Goal: Task Accomplishment & Management: Manage account settings

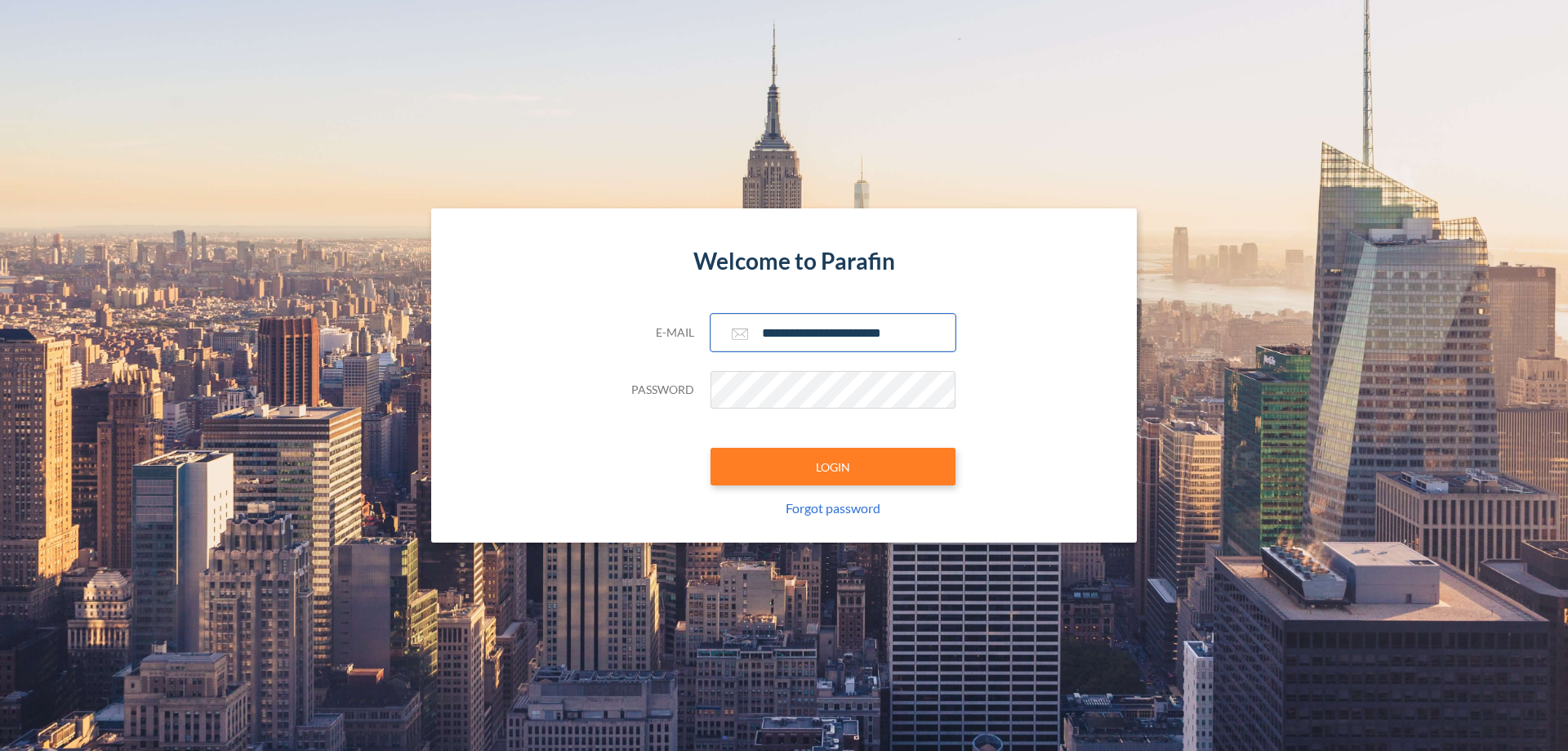
type input "**********"
click at [833, 467] on button "LOGIN" at bounding box center [833, 467] width 245 height 38
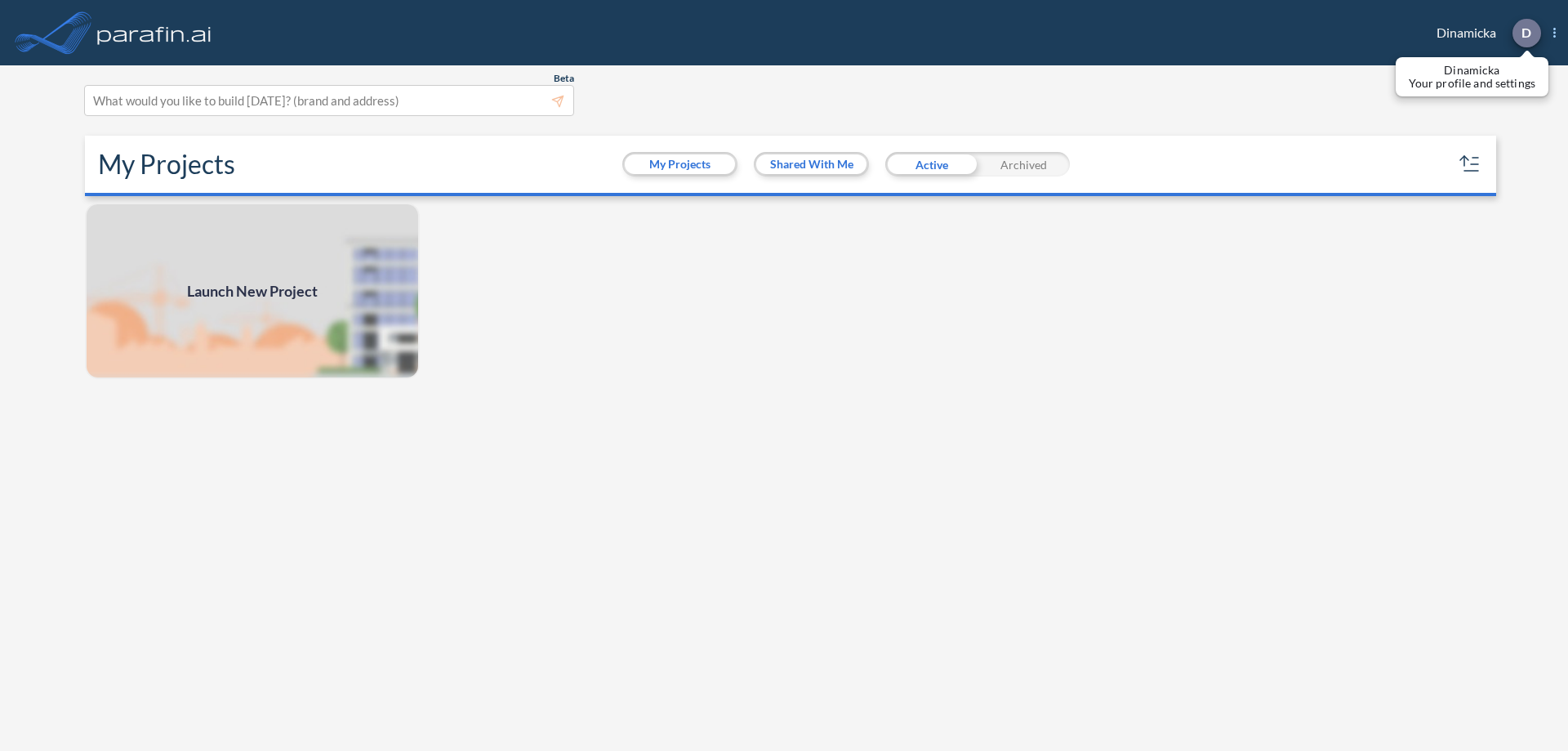
click at [1526, 33] on p "D" at bounding box center [1527, 32] width 10 height 15
